Goal: Task Accomplishment & Management: Use online tool/utility

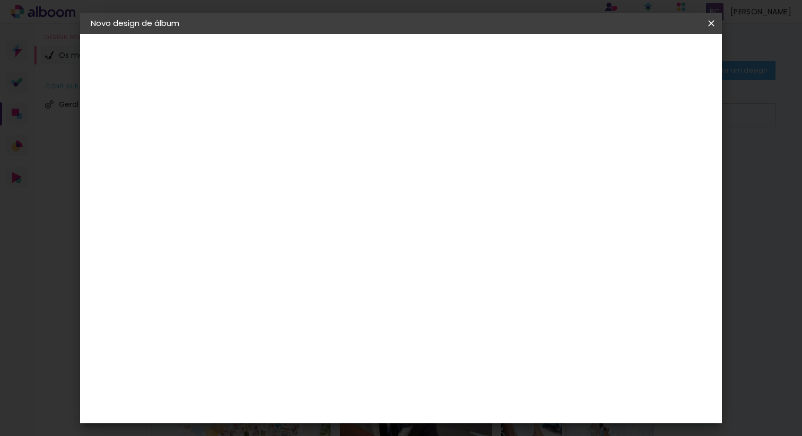
type input "Smash the Cake Nico"
type paper-input "Smash the Cake Nico"
click at [0, 0] on slot "Avançar" at bounding box center [0, 0] width 0 height 0
drag, startPoint x: 423, startPoint y: 234, endPoint x: 433, endPoint y: 221, distance: 16.7
click at [327, 233] on paper-item "DreambooksPro" at bounding box center [280, 239] width 93 height 23
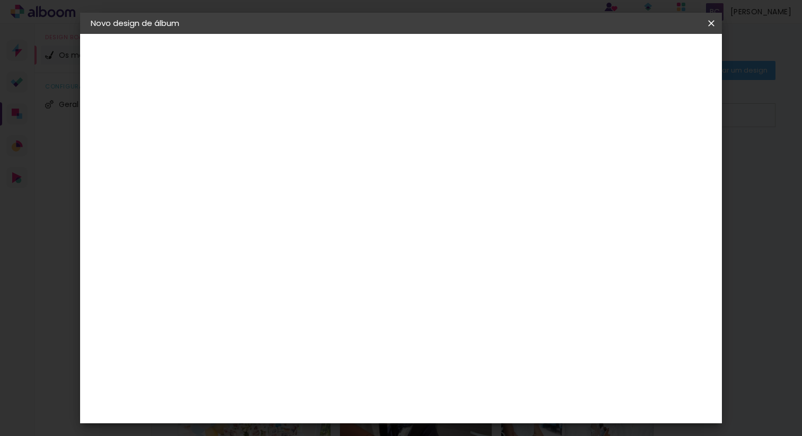
drag, startPoint x: 684, startPoint y: 55, endPoint x: 552, endPoint y: 109, distance: 143.2
click at [0, 0] on slot "Avançar" at bounding box center [0, 0] width 0 height 0
click at [305, 177] on input "text" at bounding box center [284, 185] width 41 height 16
click at [427, 181] on paper-item "Álbum" at bounding box center [470, 175] width 212 height 21
type input "Álbum"
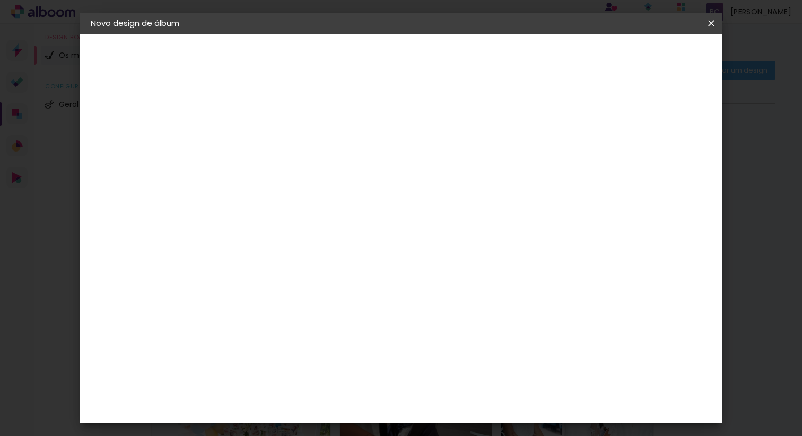
scroll to position [107, 0]
drag, startPoint x: 431, startPoint y: 330, endPoint x: 511, endPoint y: 190, distance: 161.8
click at [336, 374] on span "20 × 20" at bounding box center [310, 385] width 49 height 22
click at [0, 0] on slot "Avançar" at bounding box center [0, 0] width 0 height 0
click at [652, 54] on span "Iniciar design" at bounding box center [628, 56] width 48 height 7
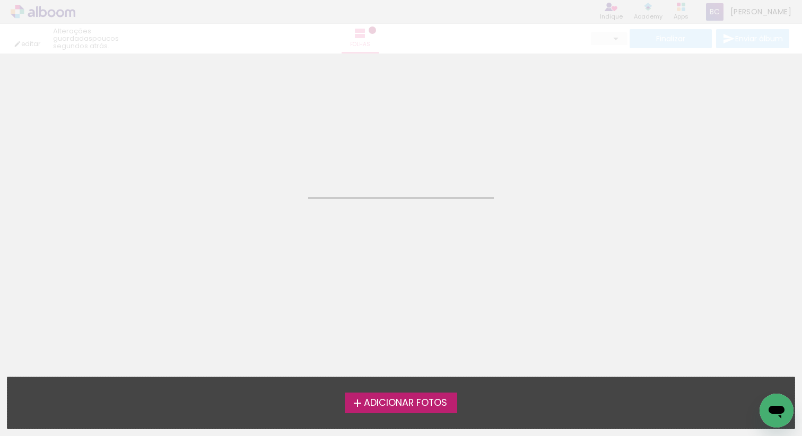
click at [427, 406] on span "Adicionar Fotos" at bounding box center [405, 404] width 83 height 10
click at [0, 0] on input "file" at bounding box center [0, 0] width 0 height 0
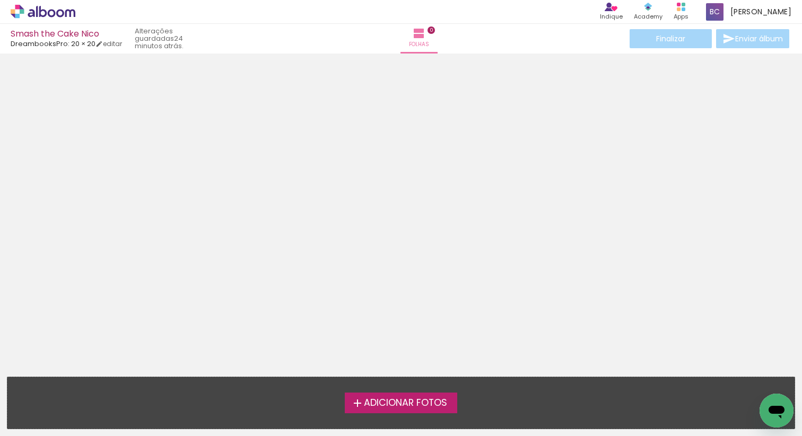
click at [507, 163] on div at bounding box center [401, 211] width 802 height 309
click at [386, 410] on label "Adicionar Fotos" at bounding box center [401, 403] width 113 height 20
click at [0, 0] on input "file" at bounding box center [0, 0] width 0 height 0
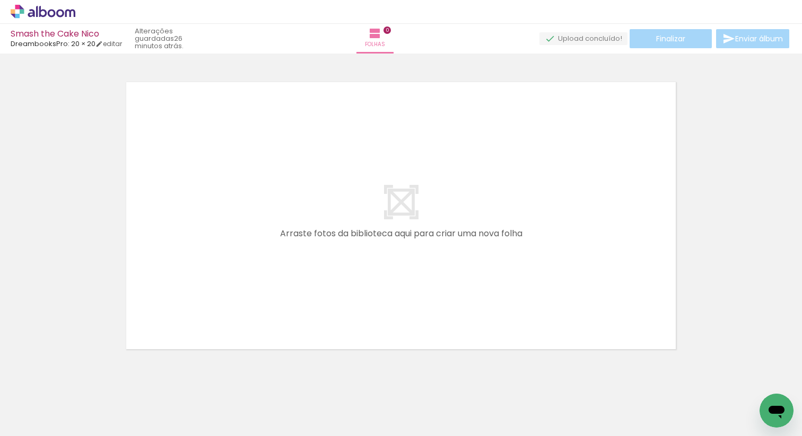
scroll to position [13, 0]
click at [555, 42] on span "A preparar upload..." at bounding box center [554, 38] width 69 height 10
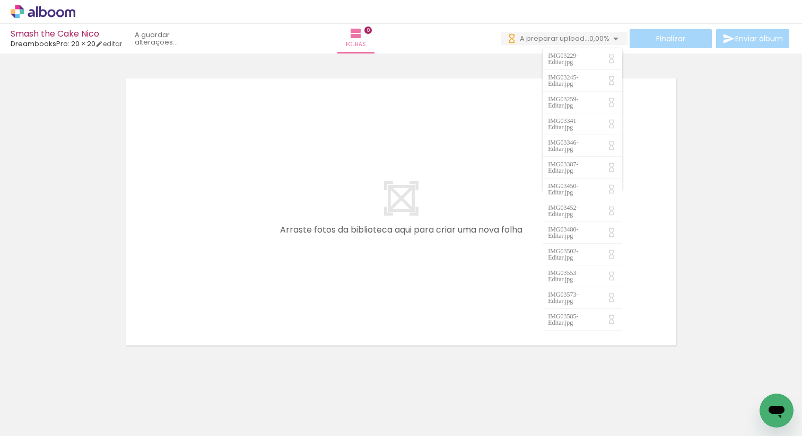
scroll to position [0, 0]
